Goal: Task Accomplishment & Management: Complete application form

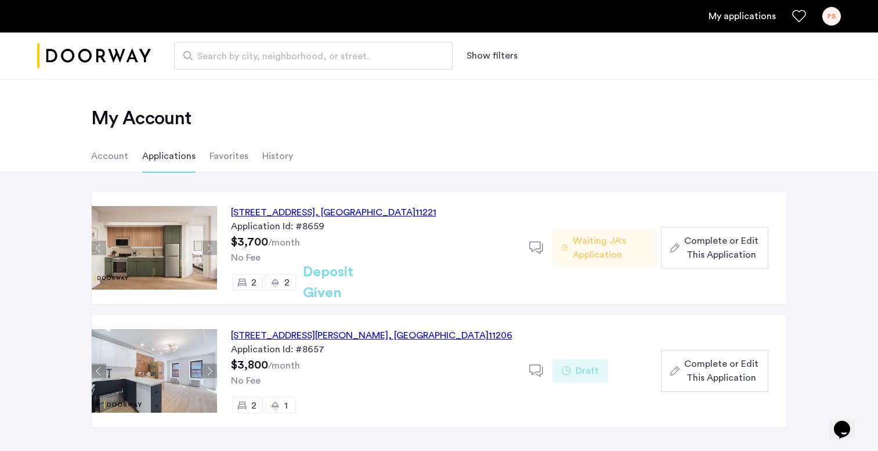
click at [543, 248] on icon at bounding box center [536, 248] width 15 height 15
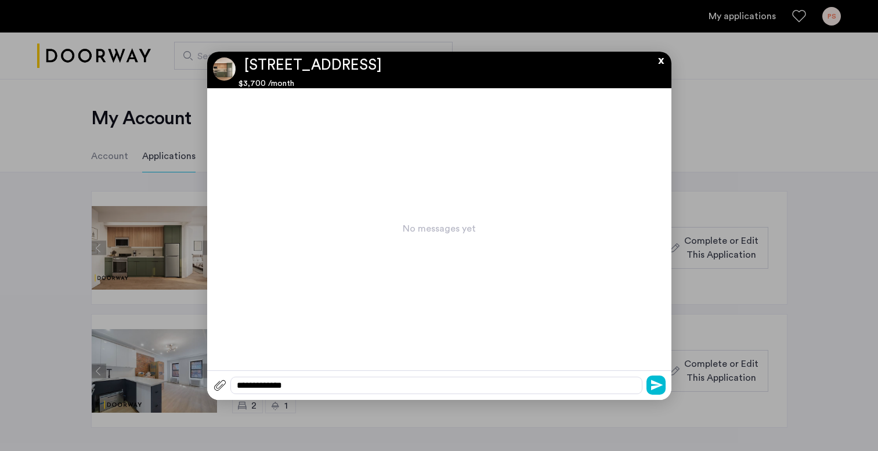
click at [660, 57] on button "x" at bounding box center [657, 58] width 17 height 13
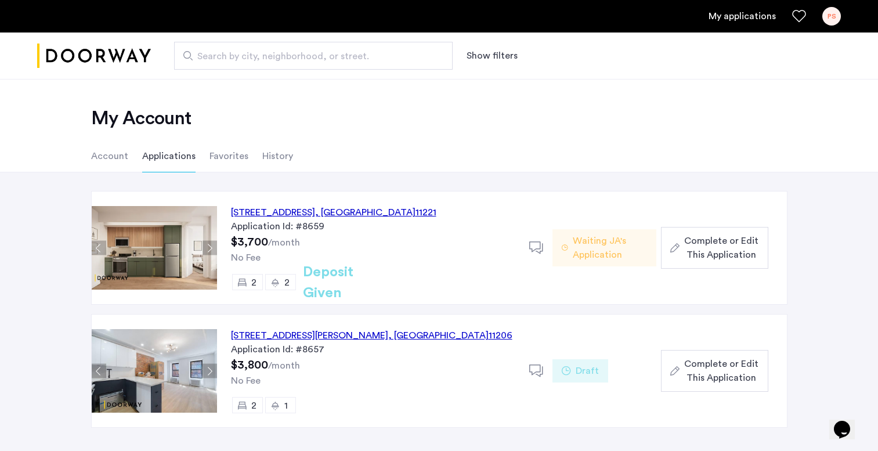
click at [714, 259] on span "Complete or Edit This Application" at bounding box center [721, 248] width 74 height 28
